Goal: Task Accomplishment & Management: Use online tool/utility

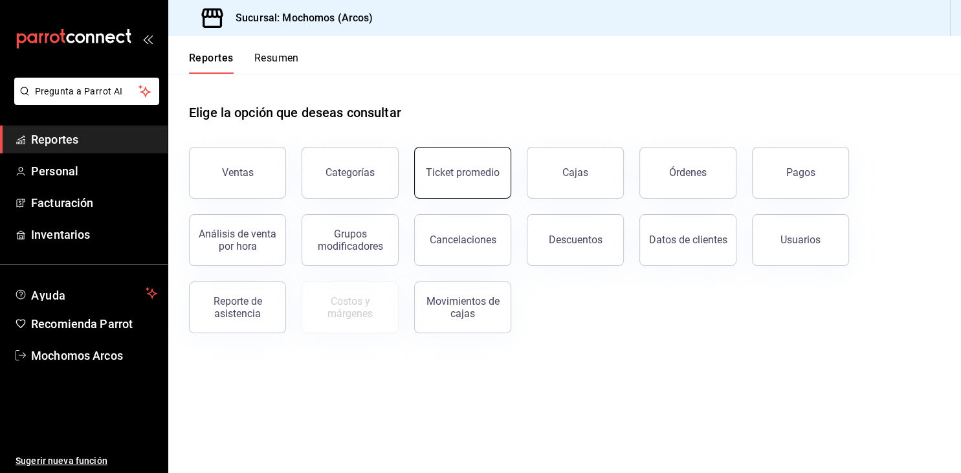
click at [466, 175] on div "Ticket promedio" at bounding box center [463, 172] width 74 height 12
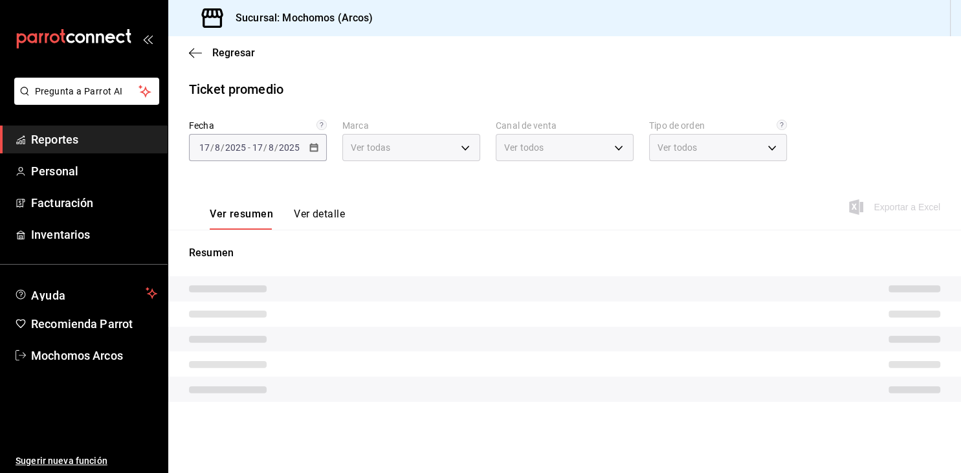
type input "dd36a3dd-8c35-4563-bc3a-0ae6137ce787"
type input "PARROT,UBER_EATS,RAPPI,DIDI_FOOD,ONLINE"
type input "c6b8ee8d-4955-4723-bae1-372b147e207b,27be71f3-ce18-4cfa-bd3b-e966efc6a73f,EXTER…"
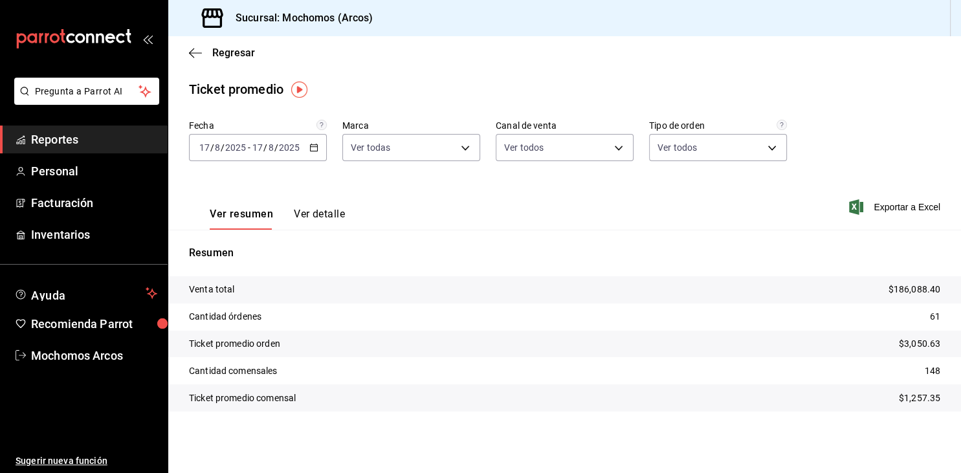
click at [311, 148] on icon "button" at bounding box center [313, 147] width 9 height 9
click at [413, 75] on main "Regresar Ticket promedio Fecha [DATE] [DATE] - [DATE] [DATE] Marca Ver todas dd…" at bounding box center [564, 254] width 793 height 437
click at [67, 138] on span "Reportes" at bounding box center [94, 139] width 126 height 17
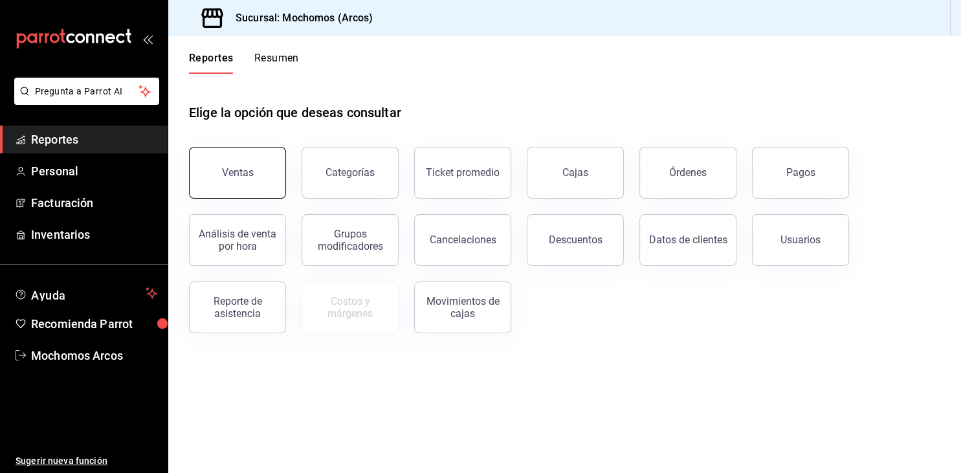
click at [250, 159] on button "Ventas" at bounding box center [237, 173] width 97 height 52
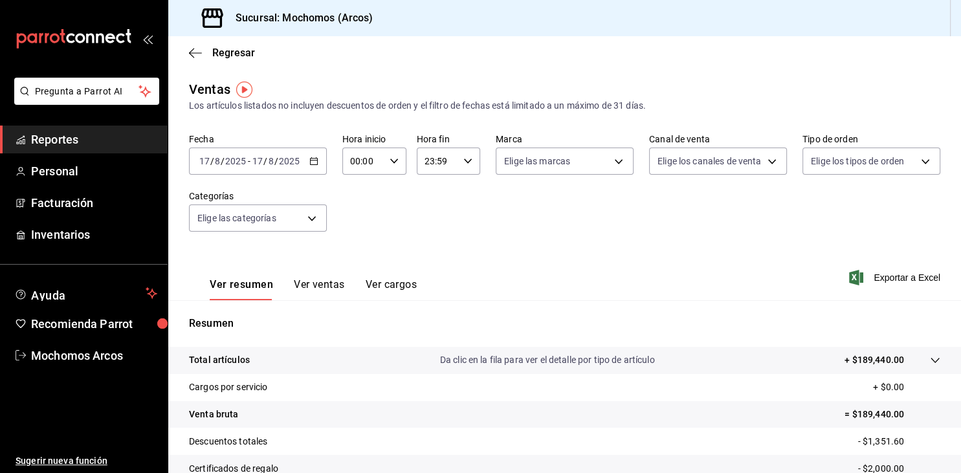
click at [384, 166] on div "00:00 Hora inicio" at bounding box center [374, 161] width 64 height 27
click at [358, 256] on span "05" at bounding box center [358, 251] width 11 height 10
type input "05:00"
click at [524, 239] on div at bounding box center [480, 236] width 961 height 473
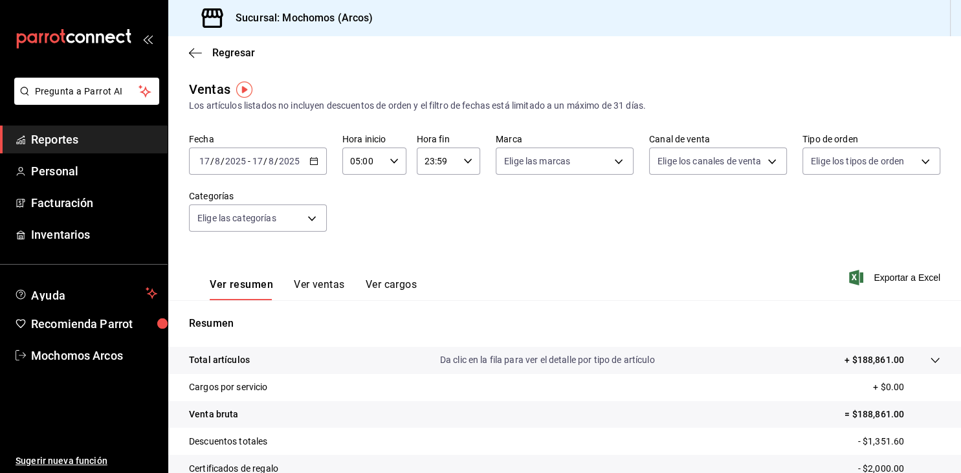
scroll to position [147, 0]
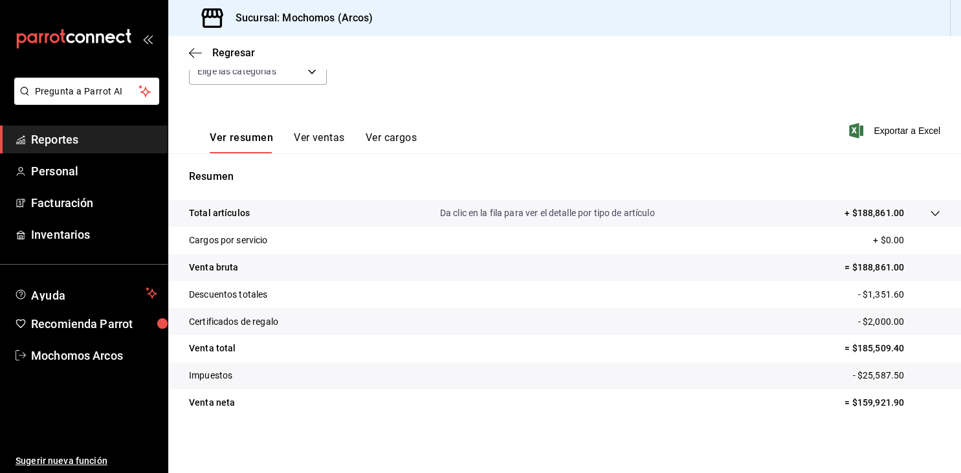
click at [868, 44] on div "Regresar" at bounding box center [564, 52] width 793 height 33
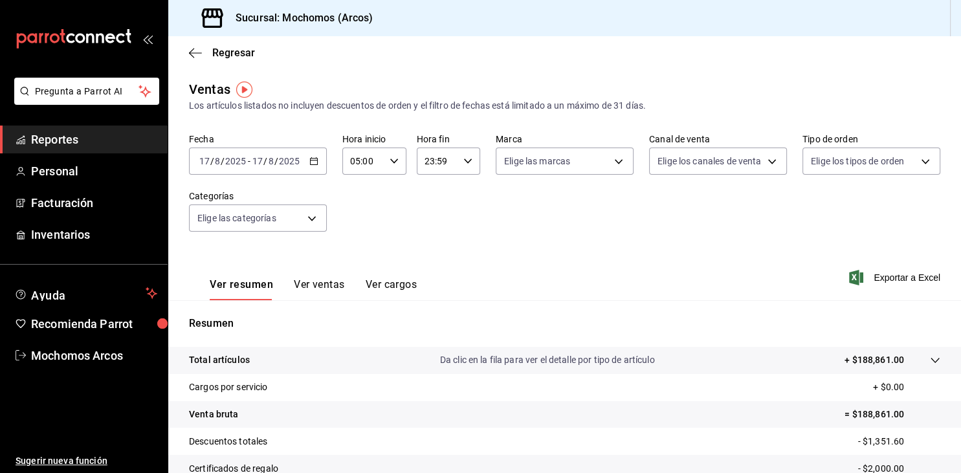
click at [309, 162] on div "[DATE] [DATE] - [DATE] [DATE]" at bounding box center [258, 161] width 138 height 27
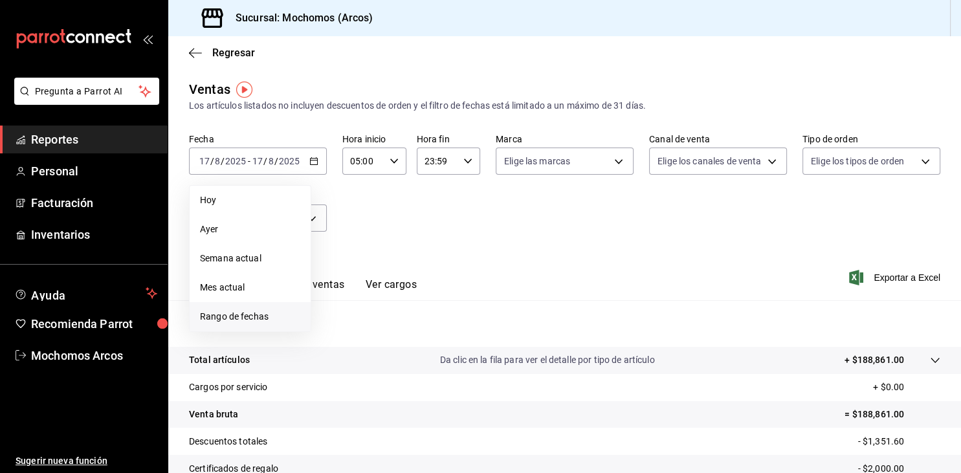
click at [232, 320] on span "Rango de fechas" at bounding box center [250, 317] width 100 height 14
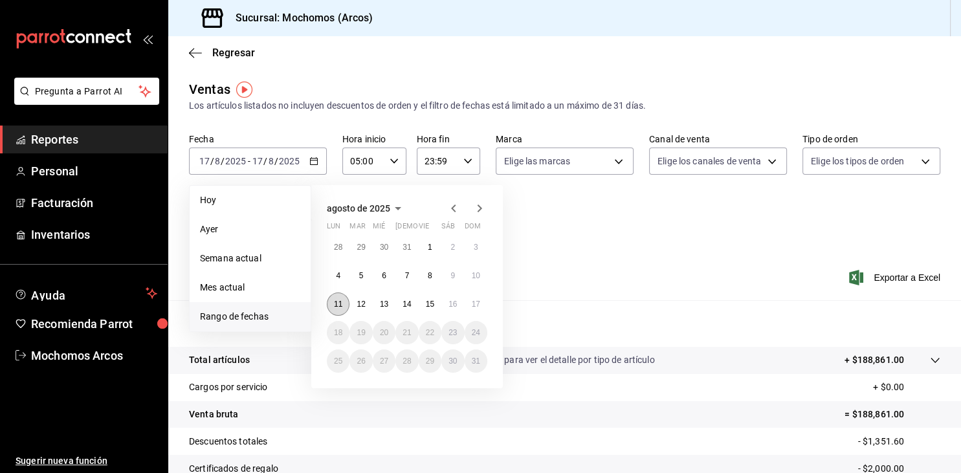
click at [333, 302] on button "11" at bounding box center [338, 303] width 23 height 23
click at [486, 304] on button "17" at bounding box center [476, 303] width 23 height 23
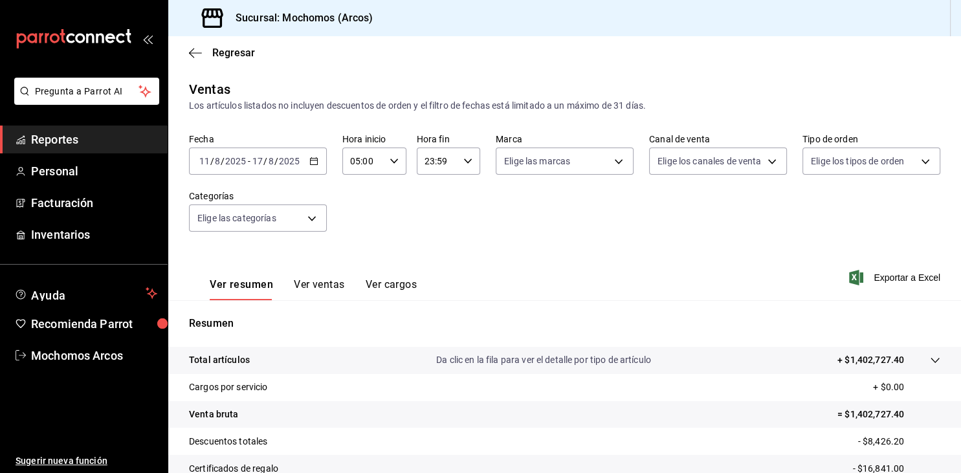
scroll to position [147, 0]
